Goal: Task Accomplishment & Management: Use online tool/utility

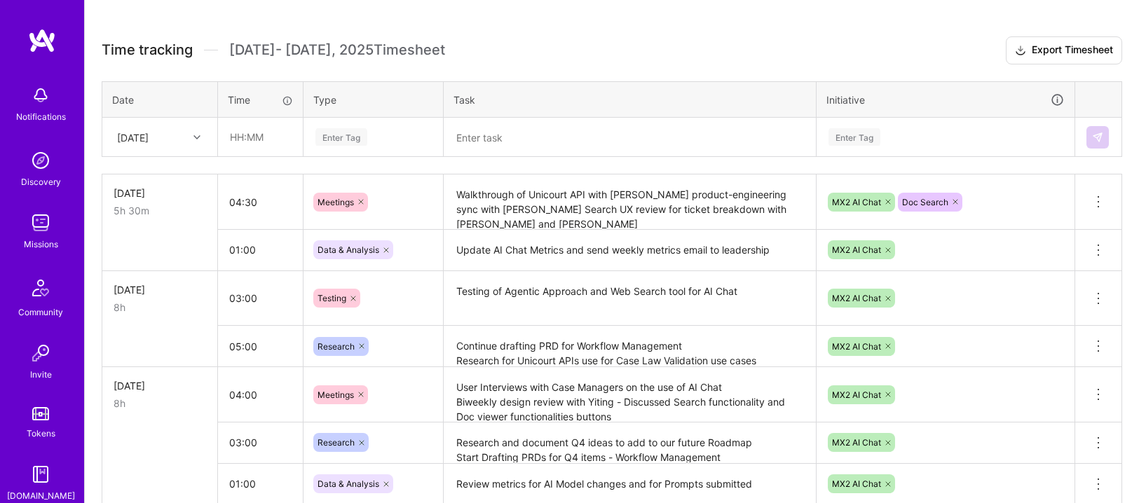
scroll to position [370, 0]
click at [535, 192] on textarea "Walkthrough of Unicourt API with [PERSON_NAME] product-engineering sync with [P…" at bounding box center [629, 201] width 369 height 53
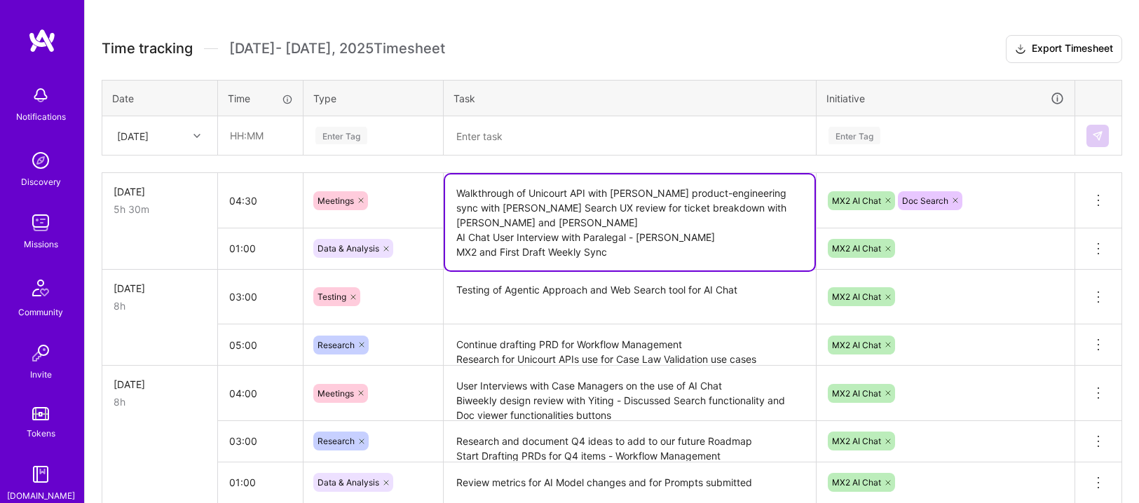
drag, startPoint x: 598, startPoint y: 250, endPoint x: 451, endPoint y: 247, distance: 146.5
click at [451, 247] on textarea "Walkthrough of Unicourt API with [PERSON_NAME] product-engineering sync with [P…" at bounding box center [629, 223] width 369 height 96
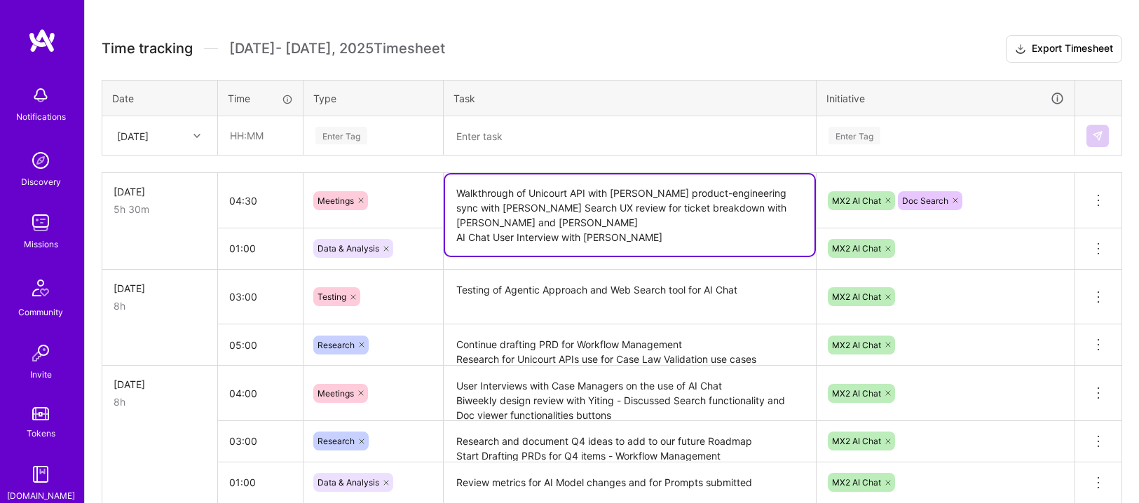
click at [761, 238] on textarea "Walkthrough of Unicourt API with [PERSON_NAME] product-engineering sync with [P…" at bounding box center [629, 215] width 369 height 81
type textarea "Walkthrough of Unicourt API with [PERSON_NAME] product-engineering sync with [P…"
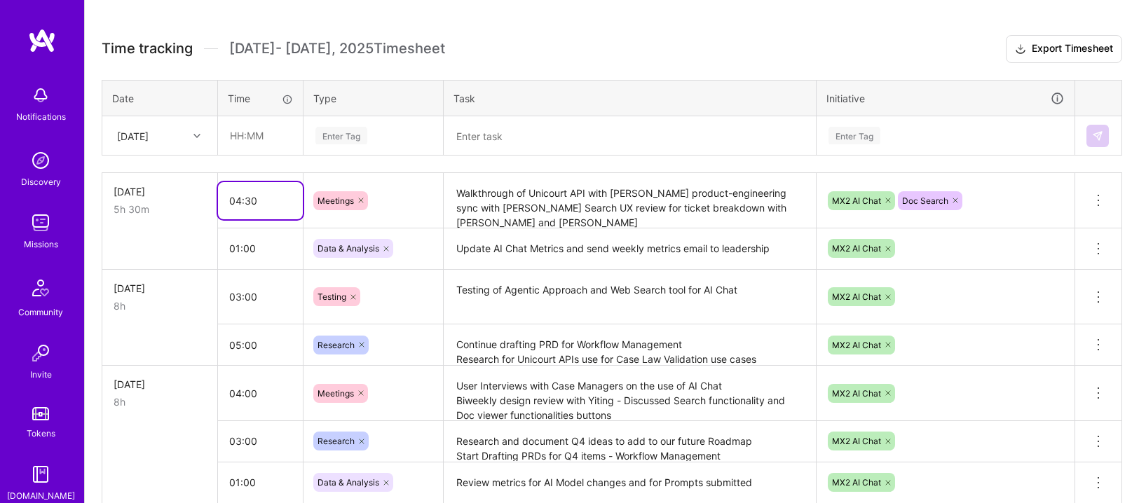
click at [242, 194] on input "04:30" at bounding box center [260, 200] width 85 height 37
click at [242, 197] on input "04:30" at bounding box center [260, 200] width 85 height 37
click at [236, 198] on input "04:30" at bounding box center [260, 200] width 85 height 37
type input "03:30"
click at [204, 229] on td at bounding box center [160, 248] width 116 height 41
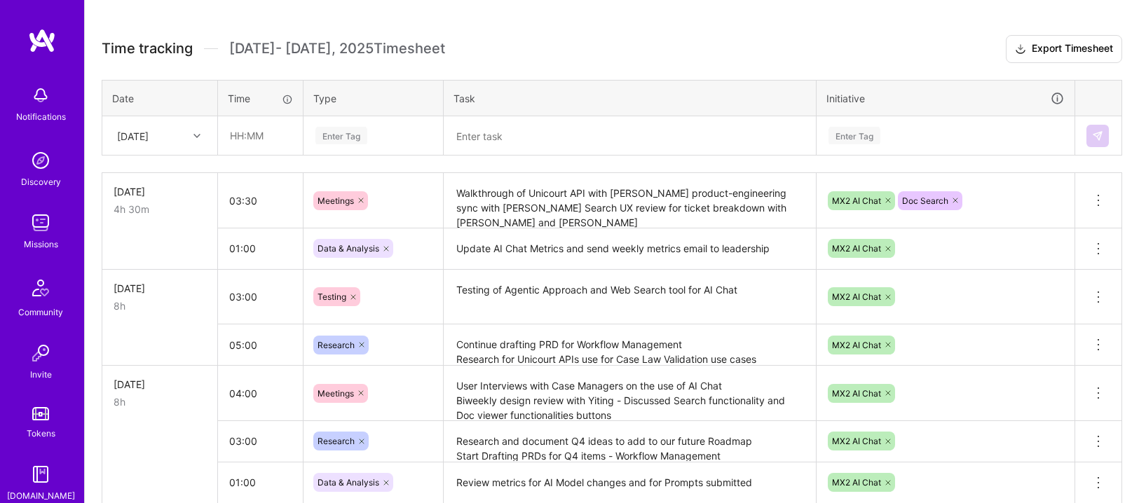
click at [599, 57] on h3 "Time tracking [DATE] - [DATE] Timesheet Export Timesheet" at bounding box center [612, 49] width 1020 height 28
click at [196, 199] on div "[DATE] 4h 30m" at bounding box center [160, 200] width 93 height 32
click at [191, 147] on div "[DATE]" at bounding box center [160, 135] width 114 height 37
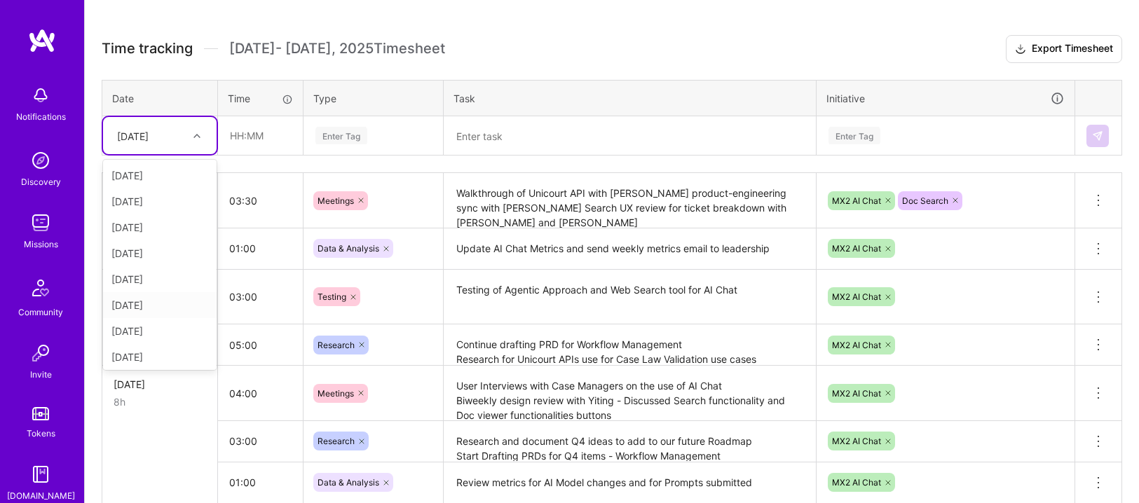
scroll to position [55, 0]
click at [146, 363] on div "[DATE]" at bounding box center [160, 354] width 114 height 26
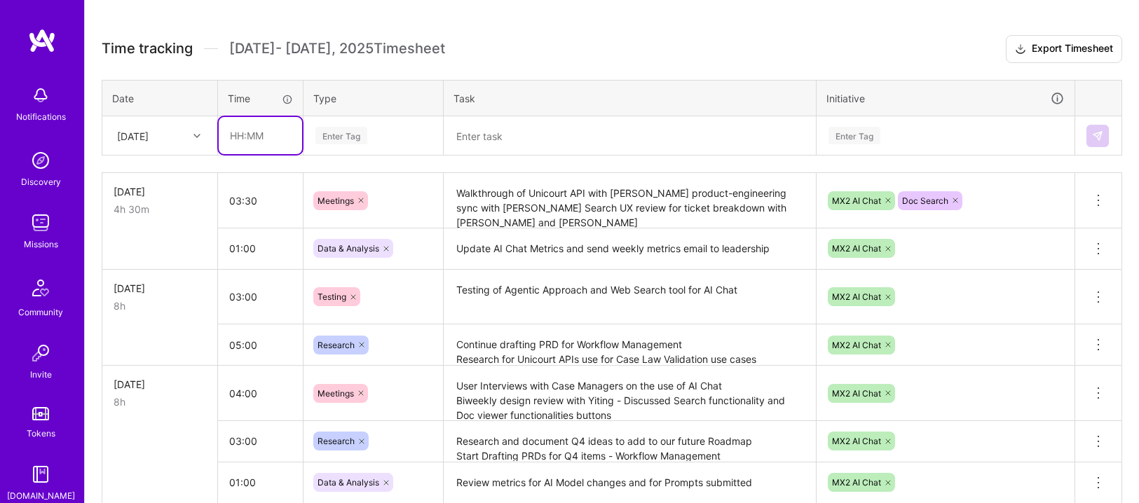
click at [257, 140] on input "text" at bounding box center [260, 135] width 83 height 37
type input "03:30"
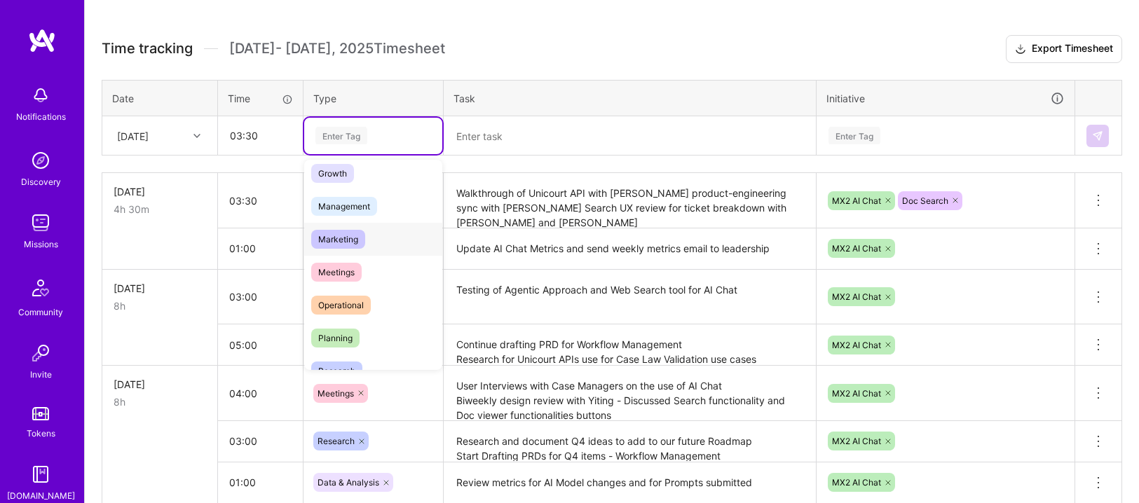
scroll to position [165, 0]
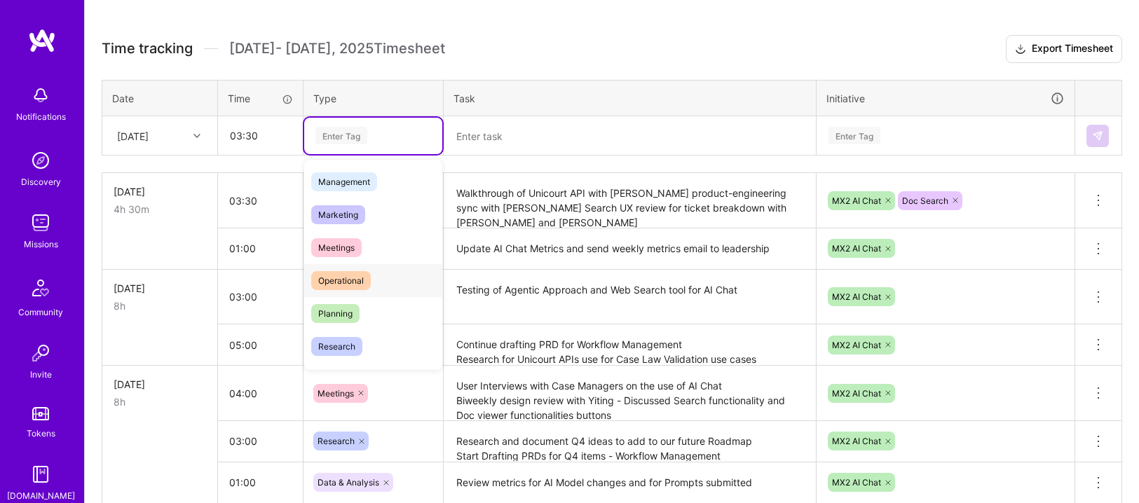
click at [406, 268] on div "Operational" at bounding box center [373, 280] width 138 height 33
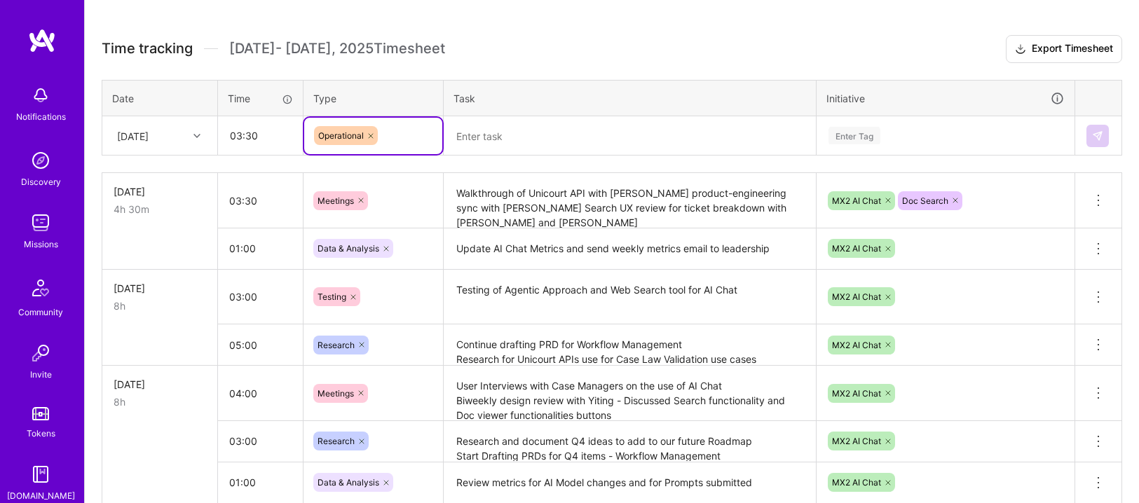
click at [488, 147] on textarea at bounding box center [629, 136] width 369 height 36
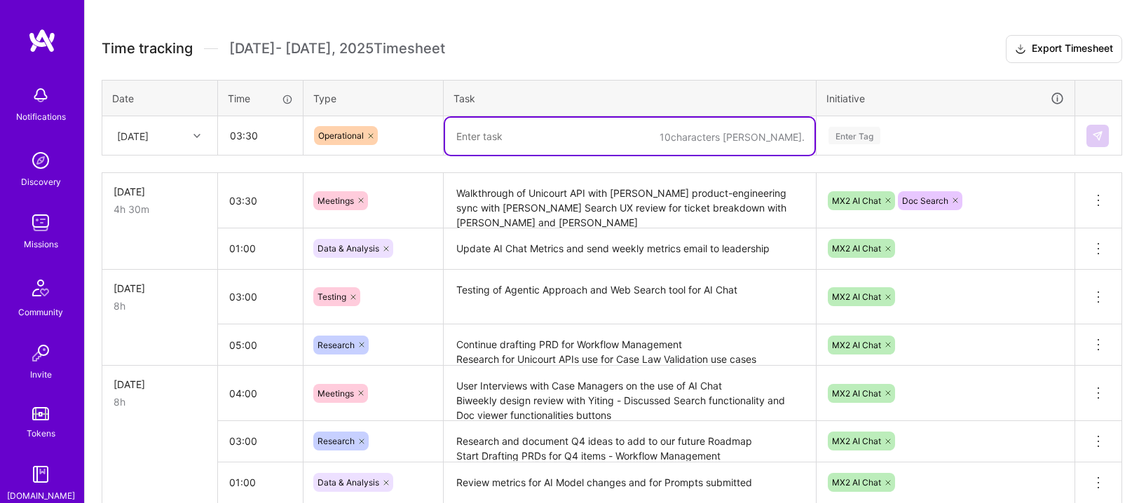
type textarea "w"
click at [507, 137] on textarea "Write new tickets for Agentic Approach" at bounding box center [629, 136] width 369 height 37
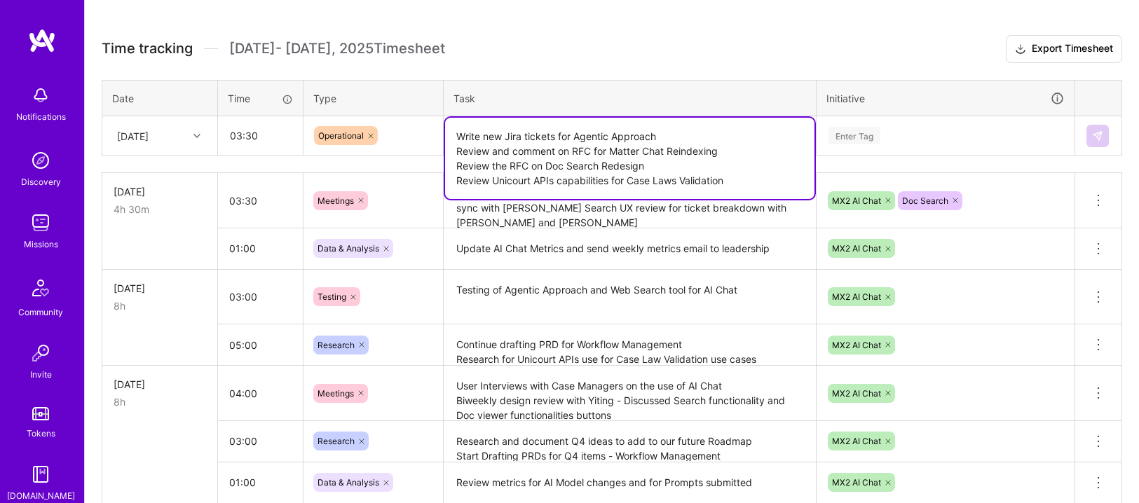
type textarea "Write new Jira tickets for Agentic Approach Review and comment on RFC for Matte…"
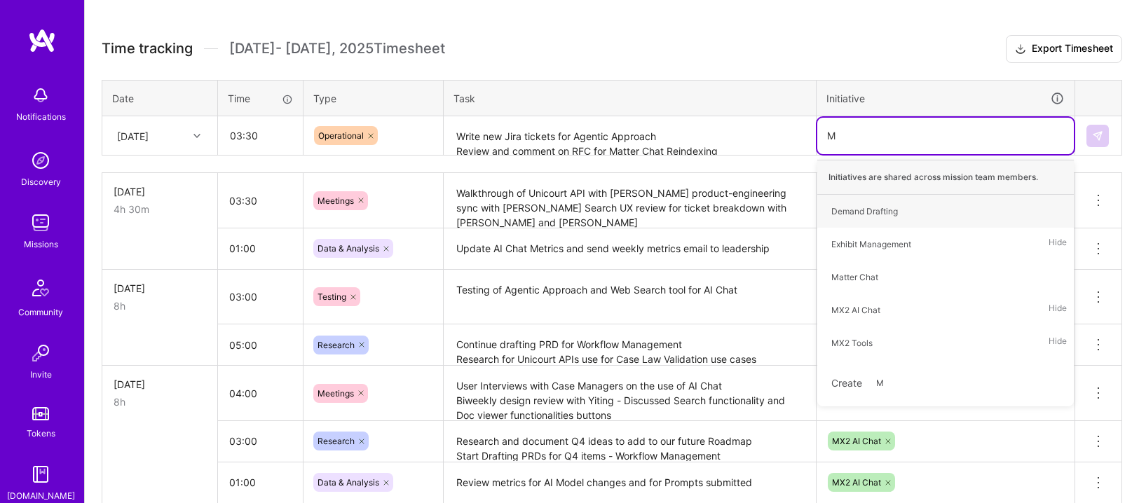
type input "MX"
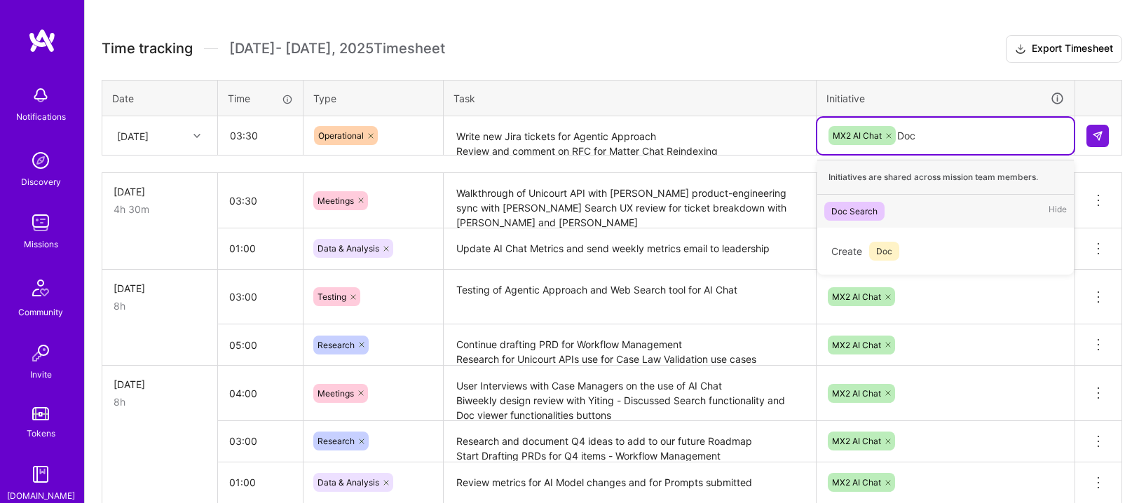
type input "Doc"
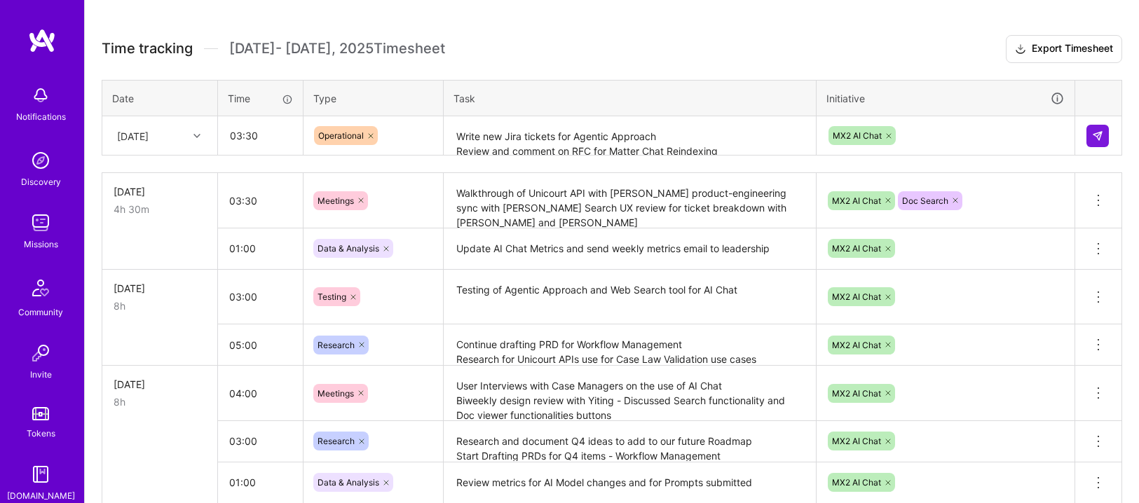
click at [912, 140] on div "MX2 AI Chat" at bounding box center [945, 136] width 237 height 22
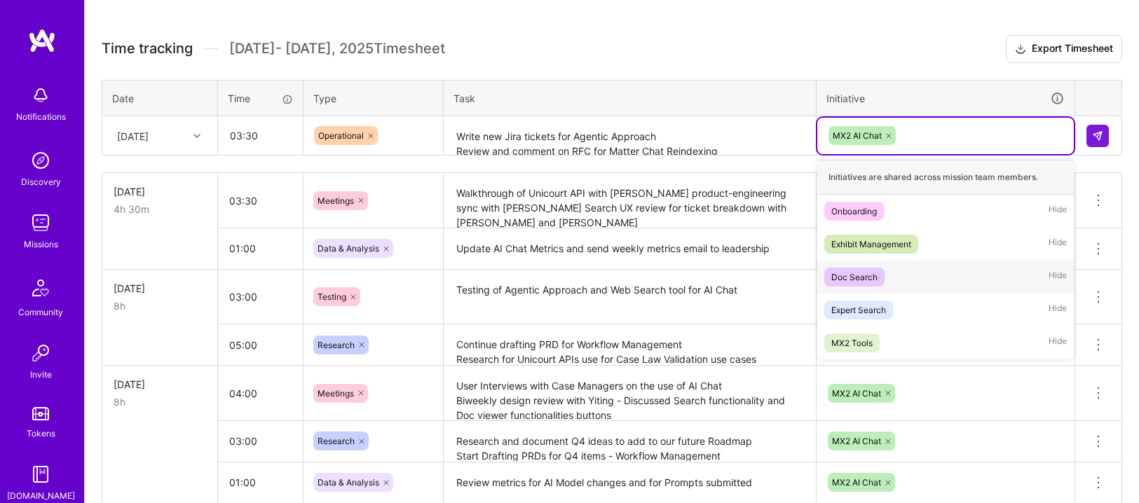
click at [858, 273] on div "Doc Search" at bounding box center [854, 277] width 46 height 15
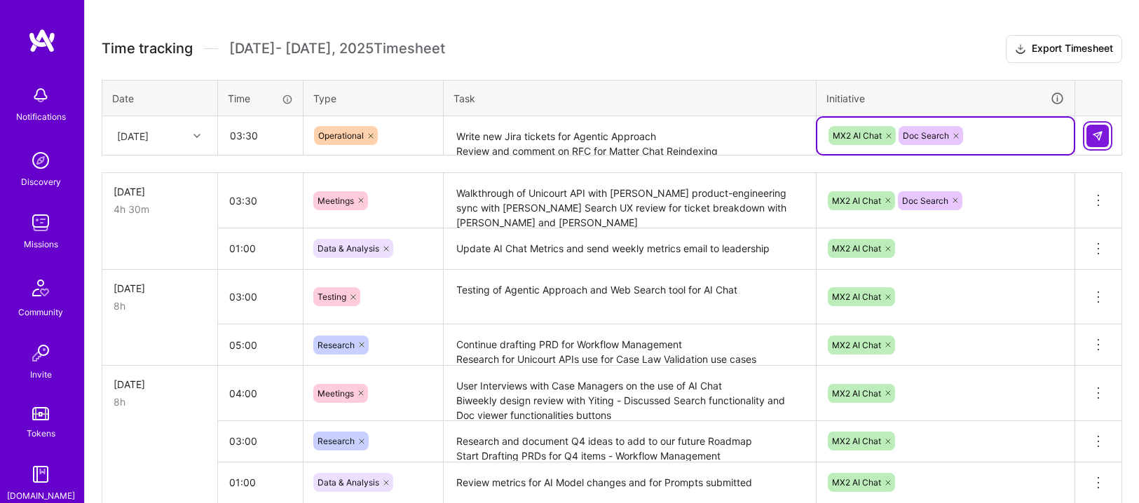
click at [1103, 141] on button at bounding box center [1097, 136] width 22 height 22
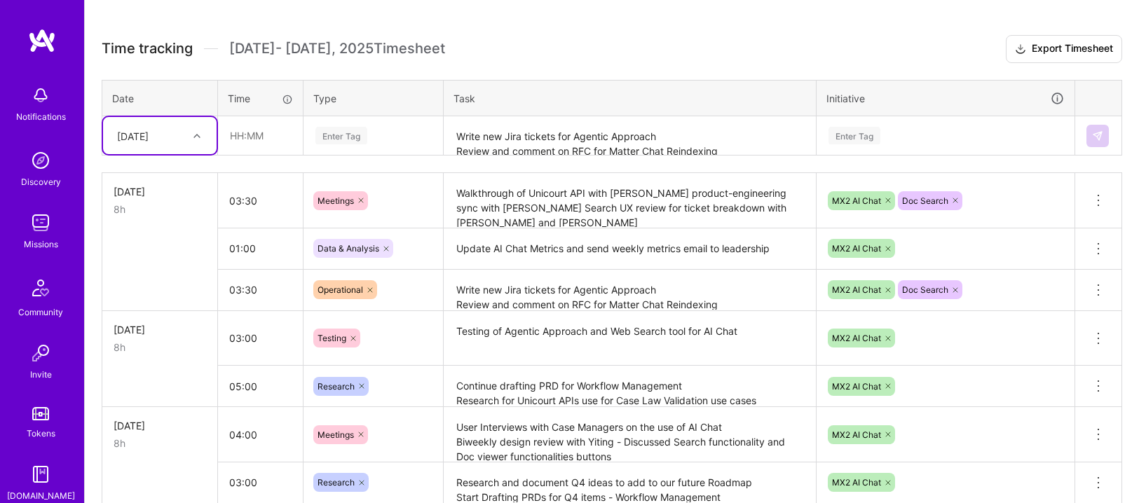
click at [149, 140] on div "[DATE]" at bounding box center [133, 135] width 32 height 15
click at [146, 368] on div "[DATE] [DATE] [DATE] [DATE] [DATE] [DATE] [DATE] [DATE] [DATE] [DATE]" at bounding box center [160, 265] width 114 height 210
click at [141, 353] on div "[DATE]" at bounding box center [160, 354] width 114 height 26
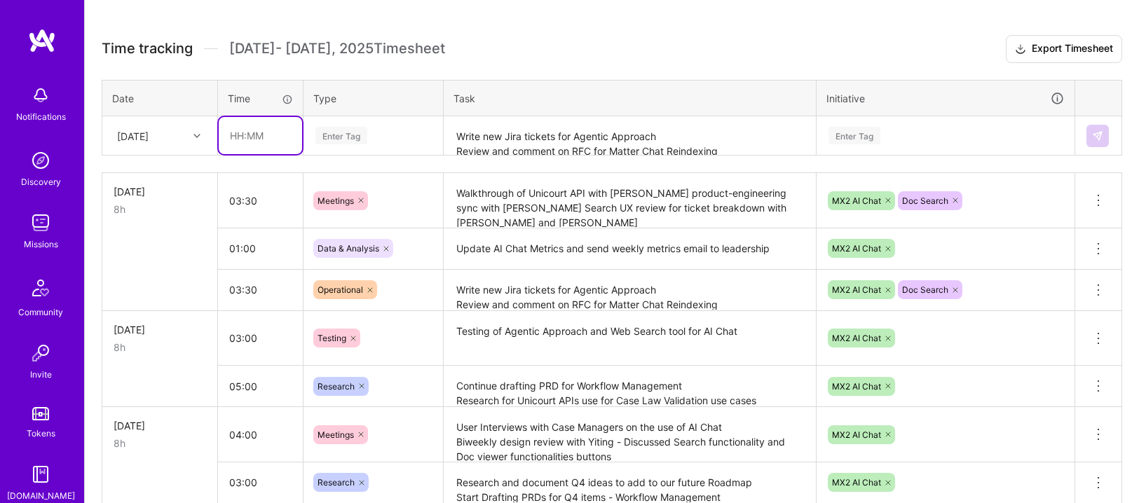
click at [251, 138] on input "text" at bounding box center [260, 135] width 83 height 37
type input "01:30"
click at [349, 130] on div "Enter Tag" at bounding box center [341, 136] width 52 height 22
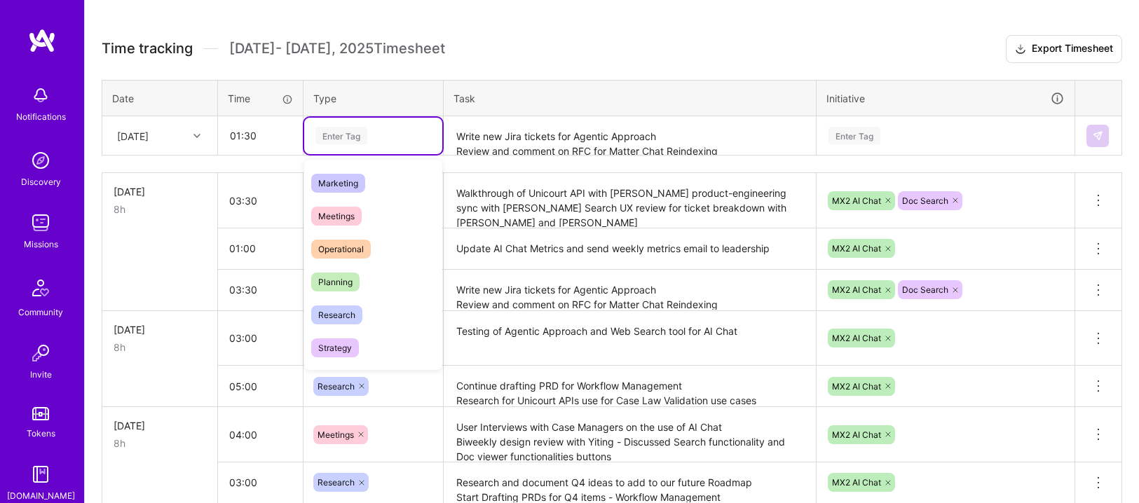
scroll to position [272, 0]
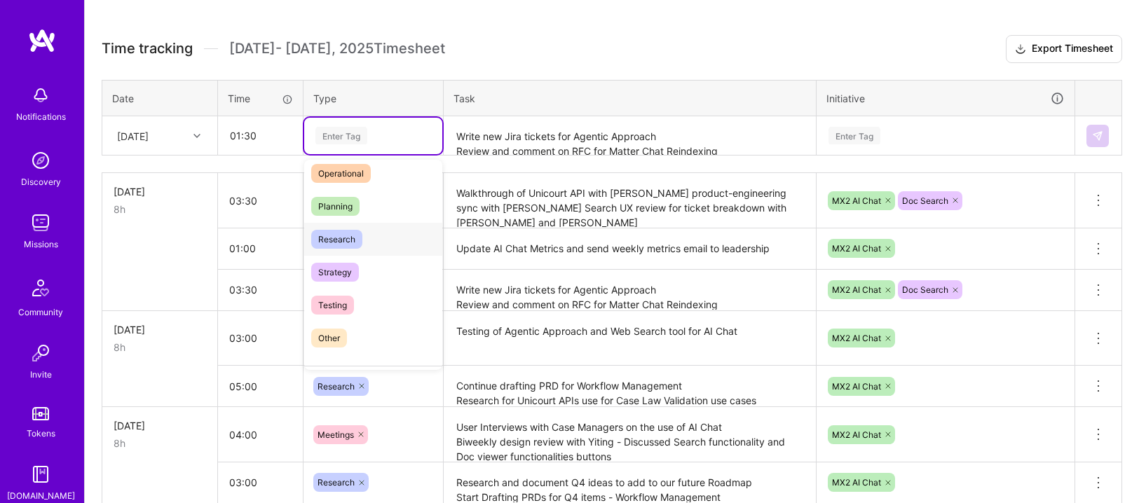
click at [337, 240] on span "Research" at bounding box center [336, 239] width 51 height 19
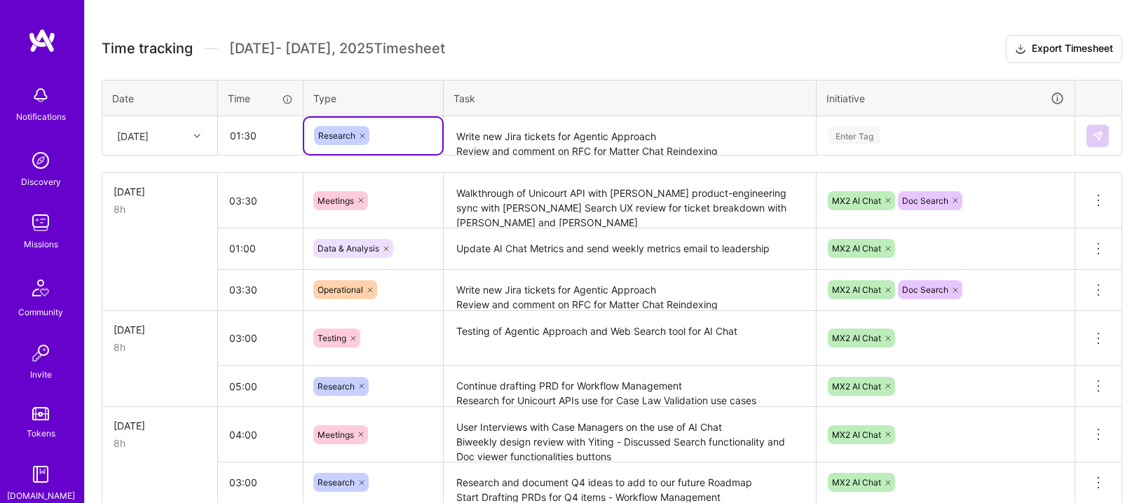
click at [360, 137] on icon at bounding box center [362, 136] width 4 height 4
click at [376, 133] on div "Enter Tag" at bounding box center [373, 136] width 118 height 18
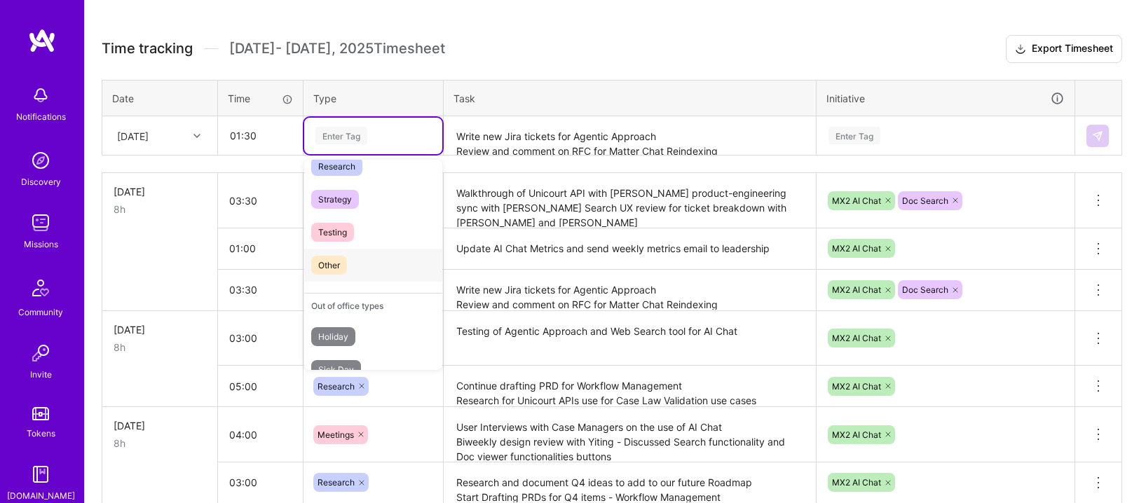
scroll to position [287, 0]
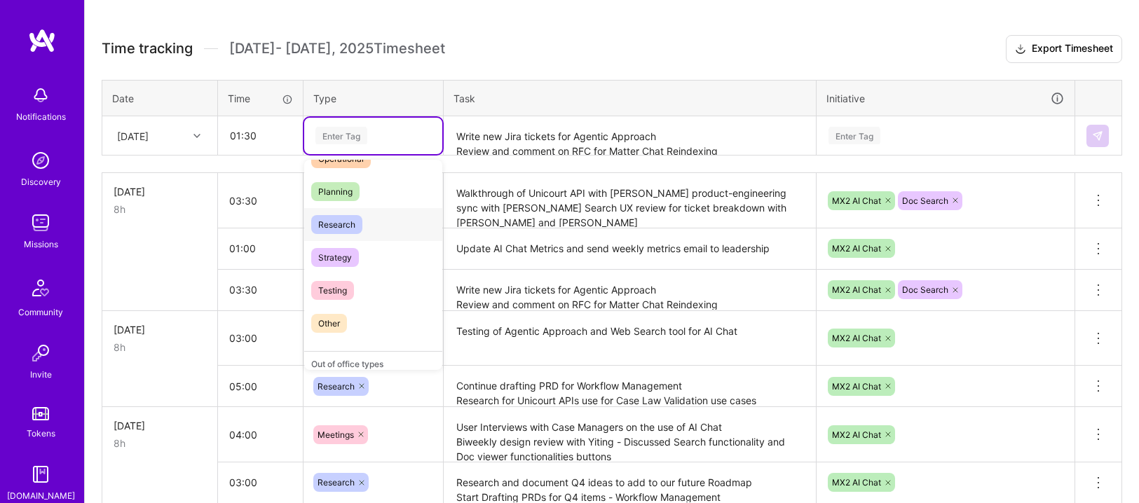
click at [337, 220] on span "Research" at bounding box center [336, 224] width 51 height 19
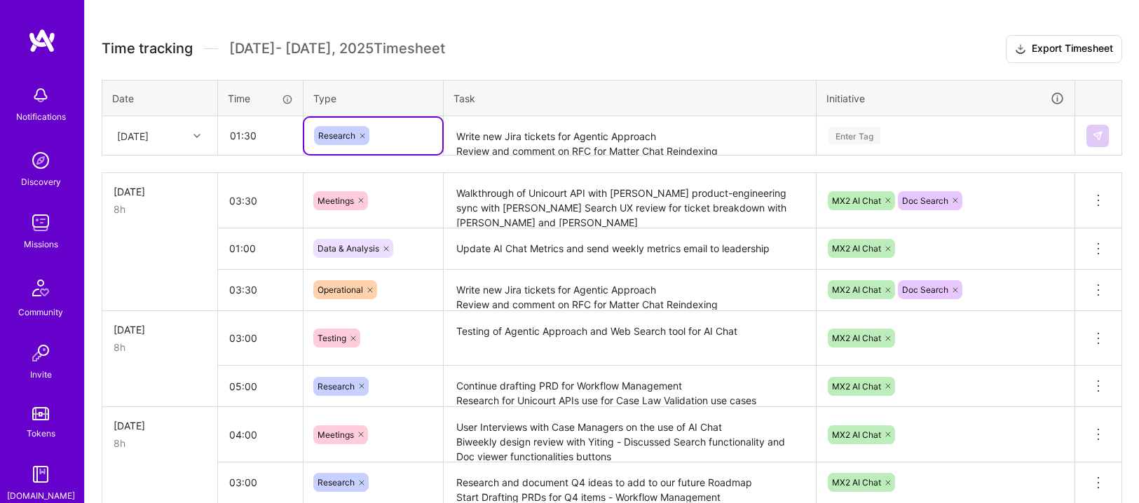
click at [477, 137] on textarea "Write new Jira tickets for Agentic Approach Review and comment on RFC for Matte…" at bounding box center [629, 136] width 369 height 37
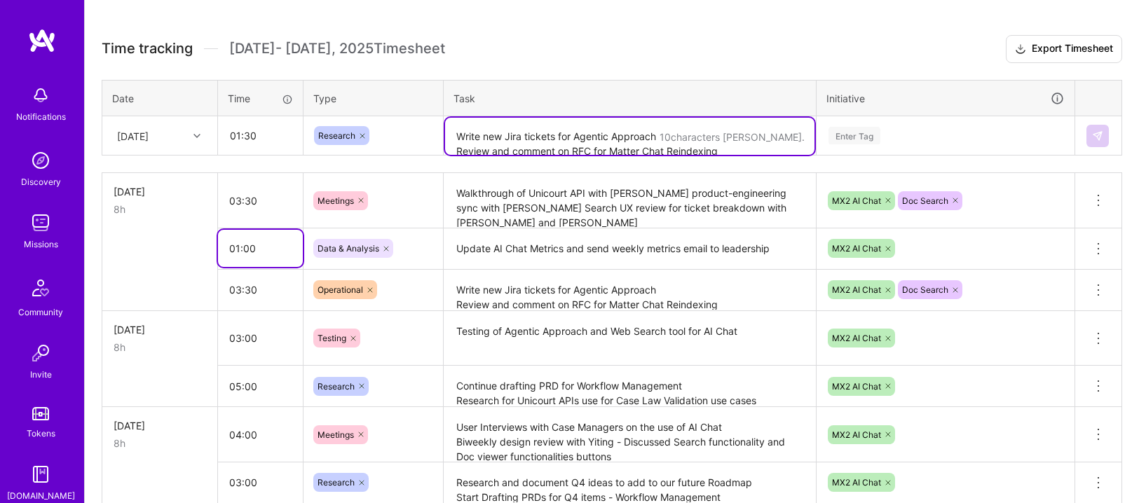
click at [250, 243] on input "01:00" at bounding box center [260, 248] width 85 height 37
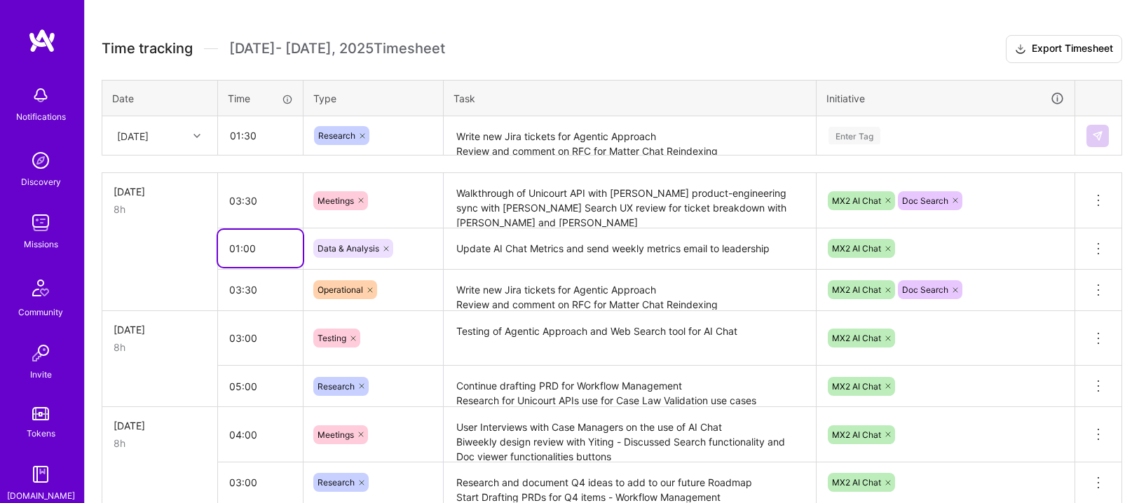
click at [245, 253] on input "01:00" at bounding box center [260, 248] width 85 height 37
type input "01:30"
click at [535, 252] on textarea "Update AI Chat Metrics and send weekly metrics email to leadership" at bounding box center [629, 249] width 369 height 39
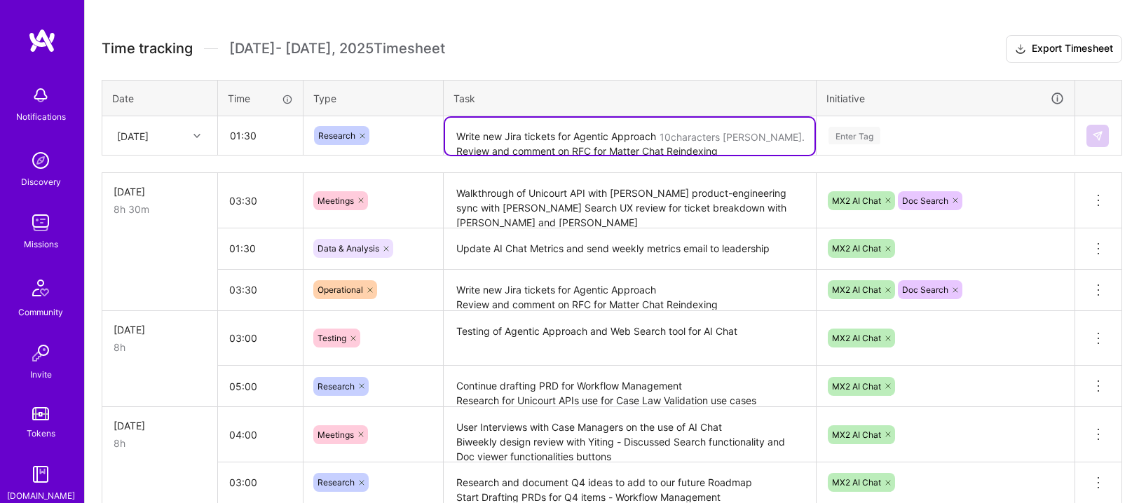
click at [545, 144] on textarea "Write new Jira tickets for Agentic Approach Review and comment on RFC for Matte…" at bounding box center [629, 136] width 369 height 37
type textarea "U"
type textarea "Provide details on items on the Jira"
